Goal: Transaction & Acquisition: Download file/media

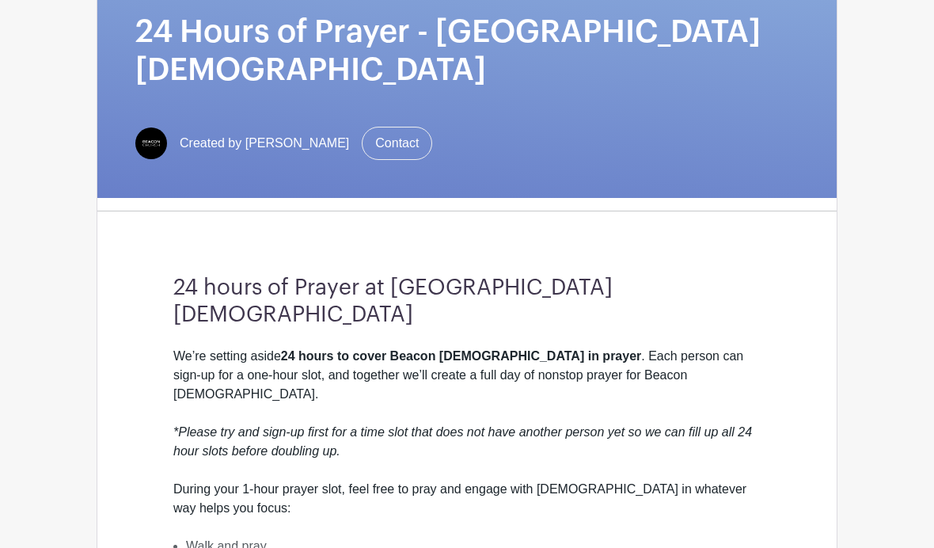
scroll to position [320, 0]
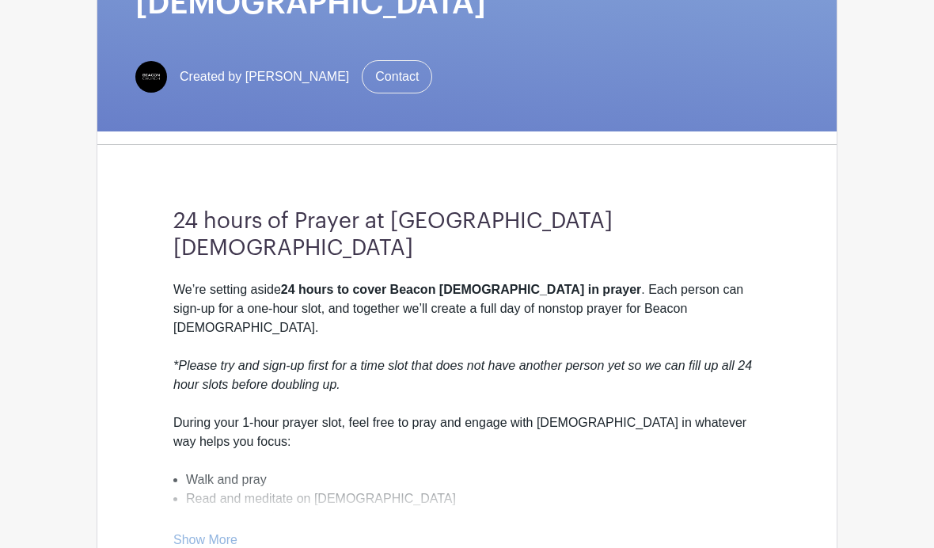
click at [187, 533] on link "Show More" at bounding box center [205, 543] width 64 height 20
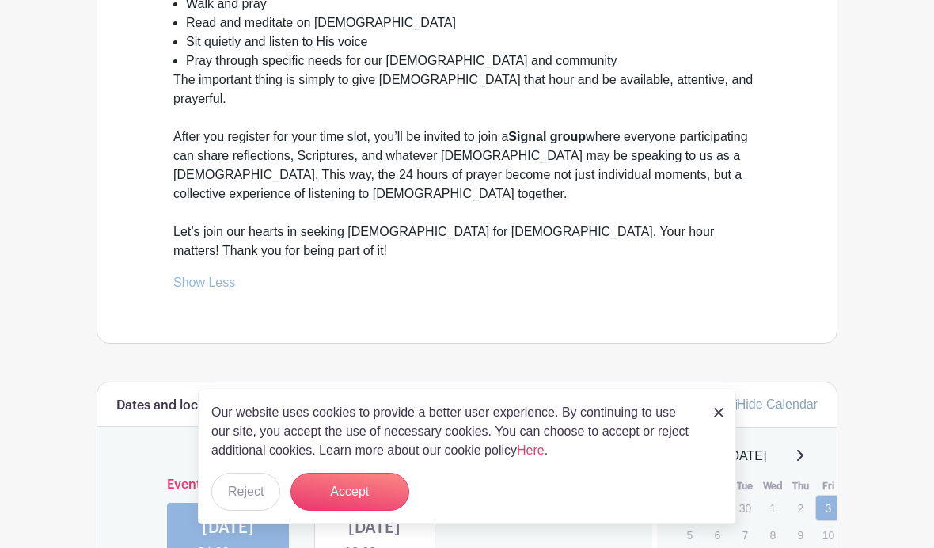
scroll to position [813, 0]
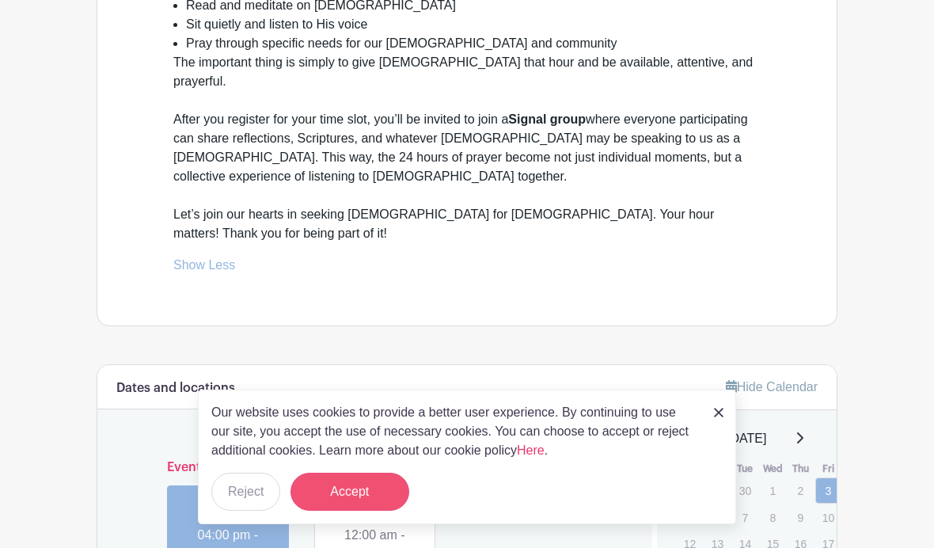
click at [338, 510] on button "Accept" at bounding box center [349, 491] width 119 height 38
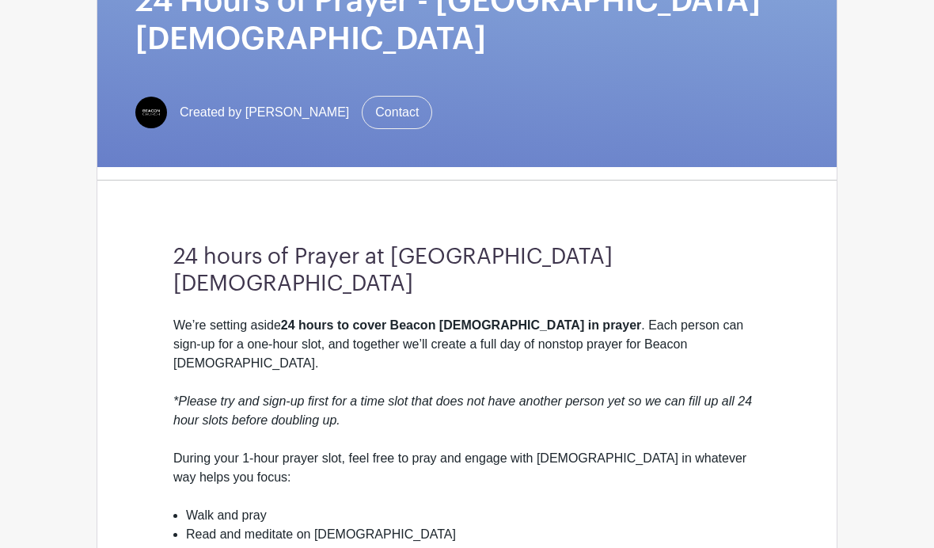
scroll to position [0, 0]
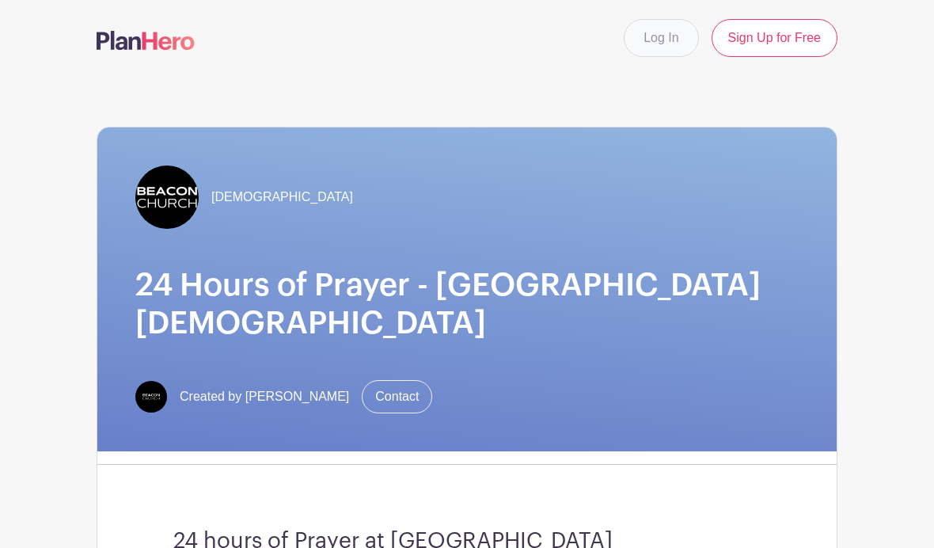
click at [670, 49] on link "Log In" at bounding box center [661, 38] width 74 height 38
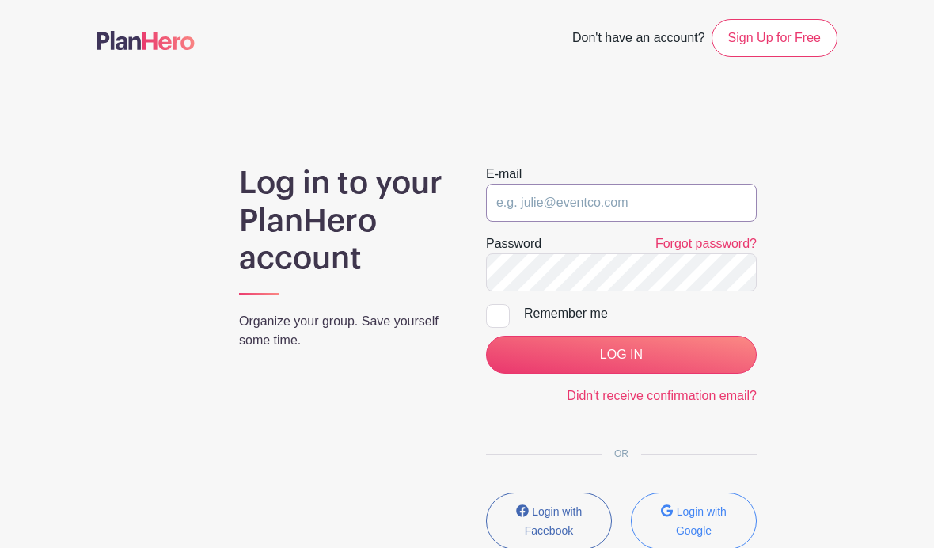
click at [622, 211] on input "email" at bounding box center [621, 203] width 271 height 38
type input "kelly@beaconyeg.com"
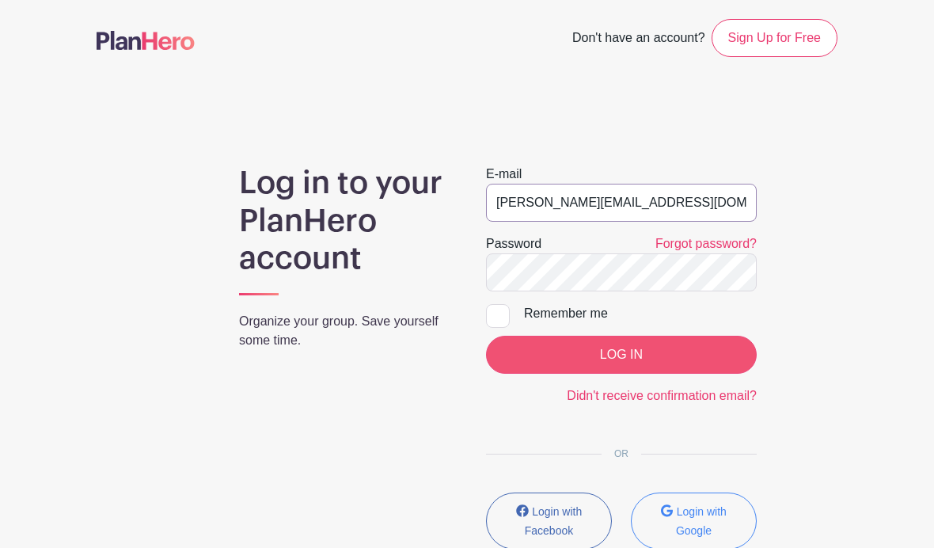
click at [620, 355] on input "LOG IN" at bounding box center [621, 355] width 271 height 38
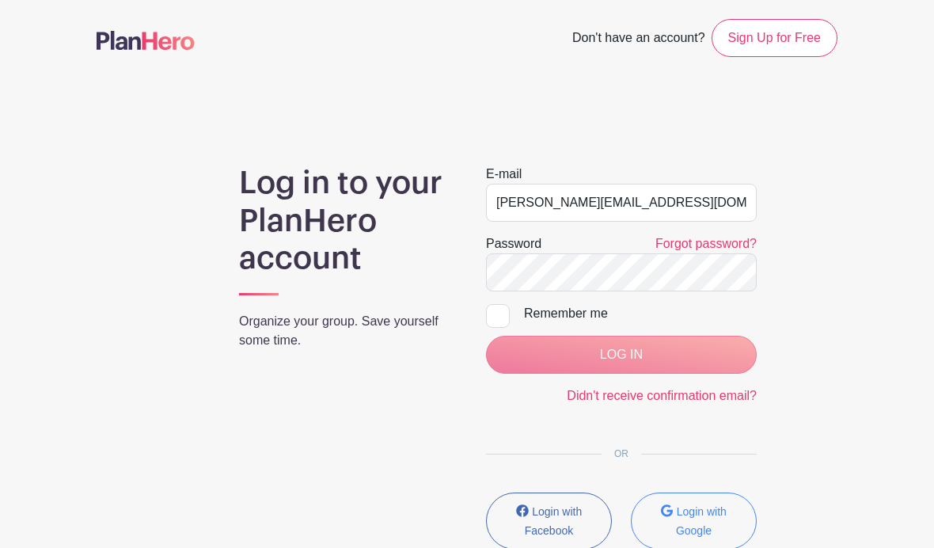
click at [495, 320] on div at bounding box center [498, 316] width 24 height 24
click at [495, 314] on input "Remember me" at bounding box center [491, 309] width 10 height 10
checkbox input "true"
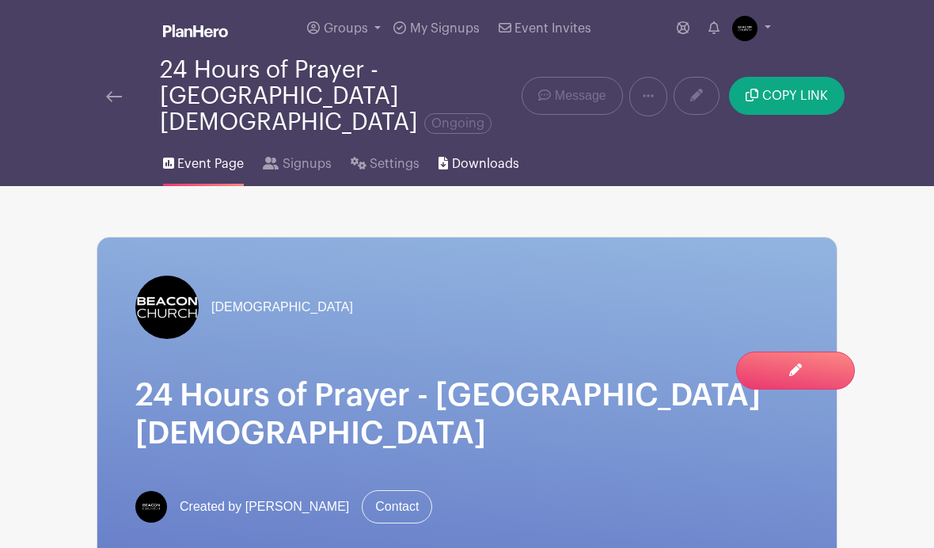
click at [483, 154] on span "Downloads" at bounding box center [485, 163] width 67 height 19
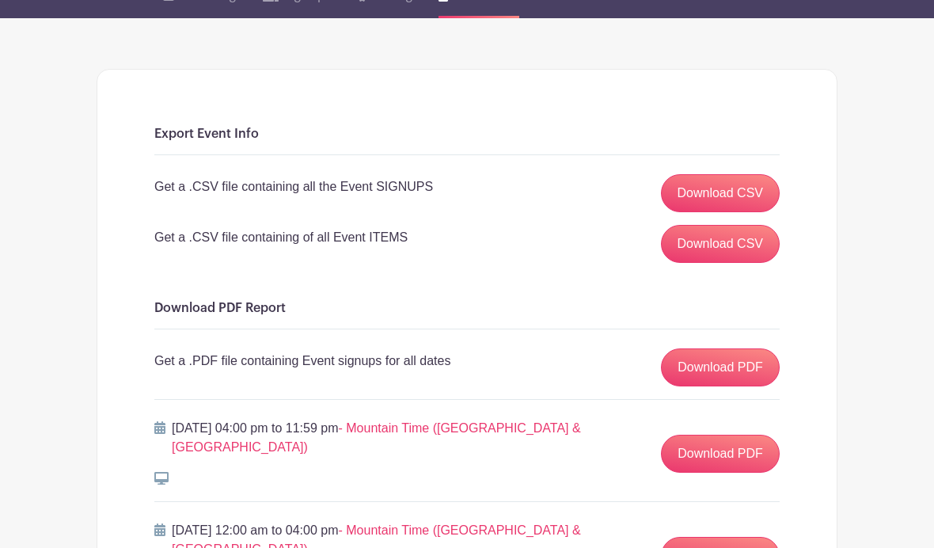
scroll to position [175, 0]
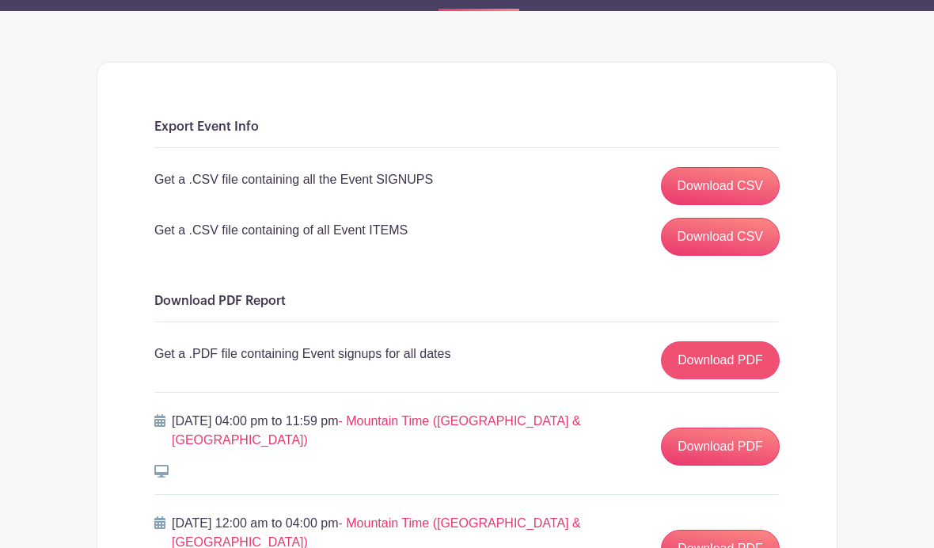
click at [738, 341] on link "Download PDF" at bounding box center [720, 360] width 119 height 38
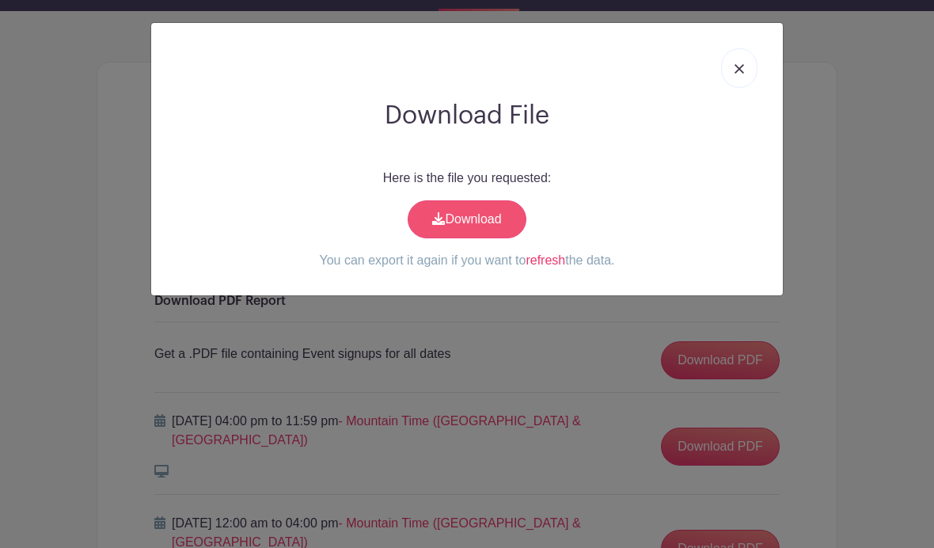
click at [491, 224] on link "Download" at bounding box center [467, 219] width 119 height 38
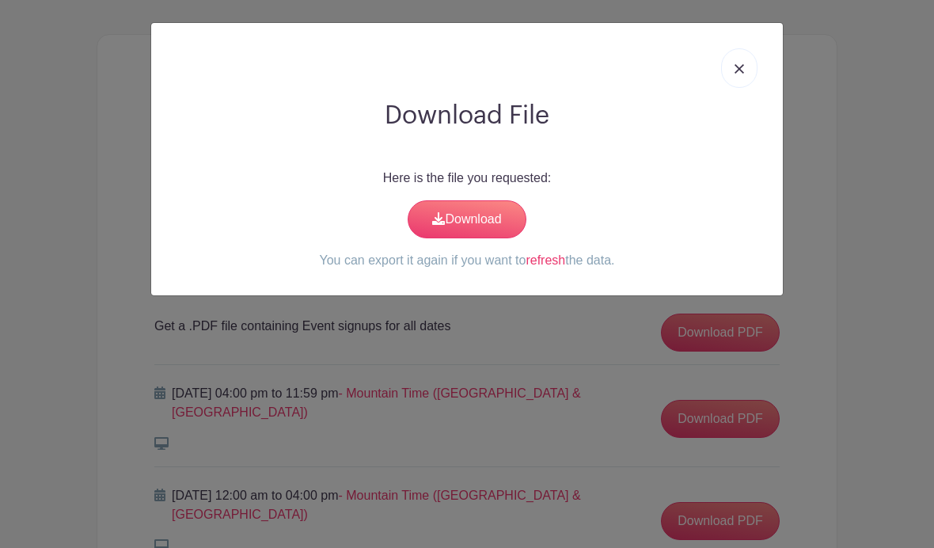
click at [740, 65] on img at bounding box center [738, 68] width 9 height 9
